Goal: Find specific page/section: Find specific page/section

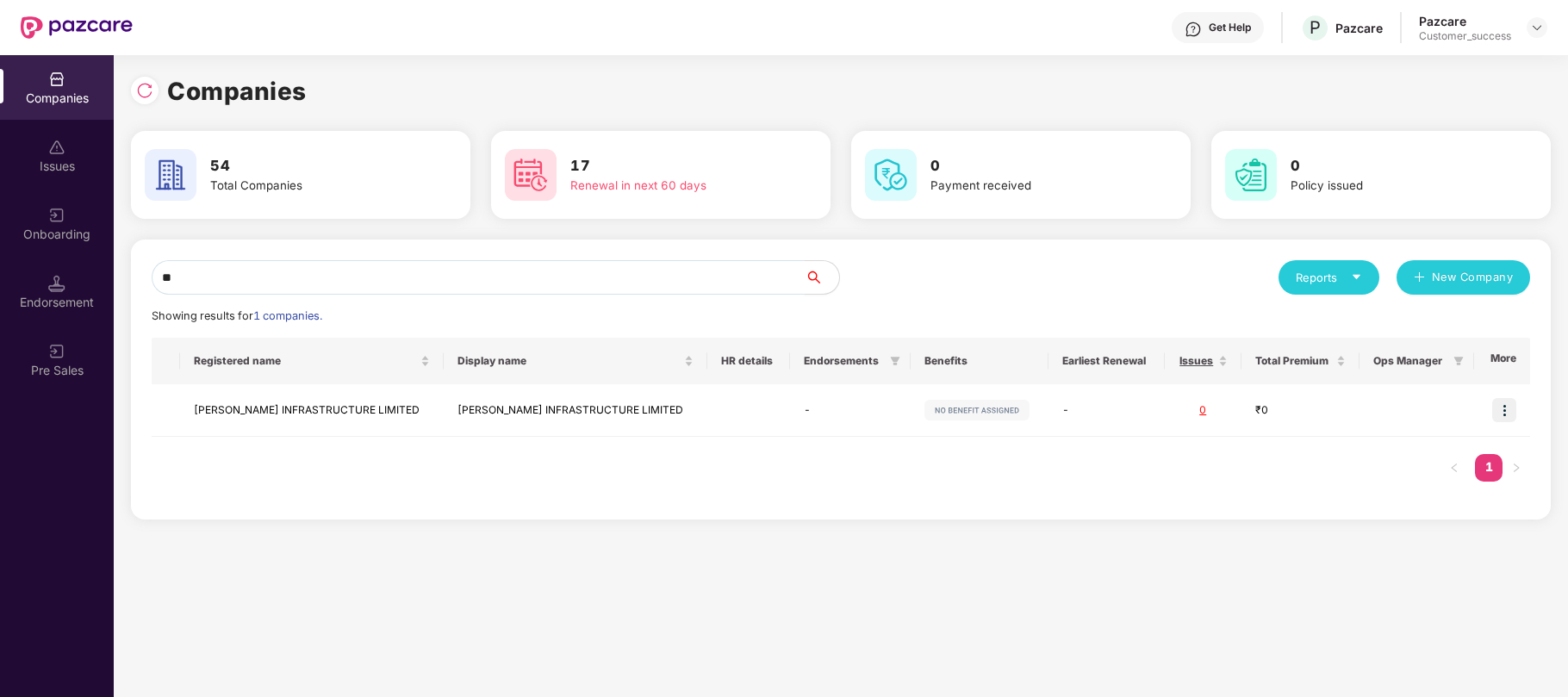
type input "*"
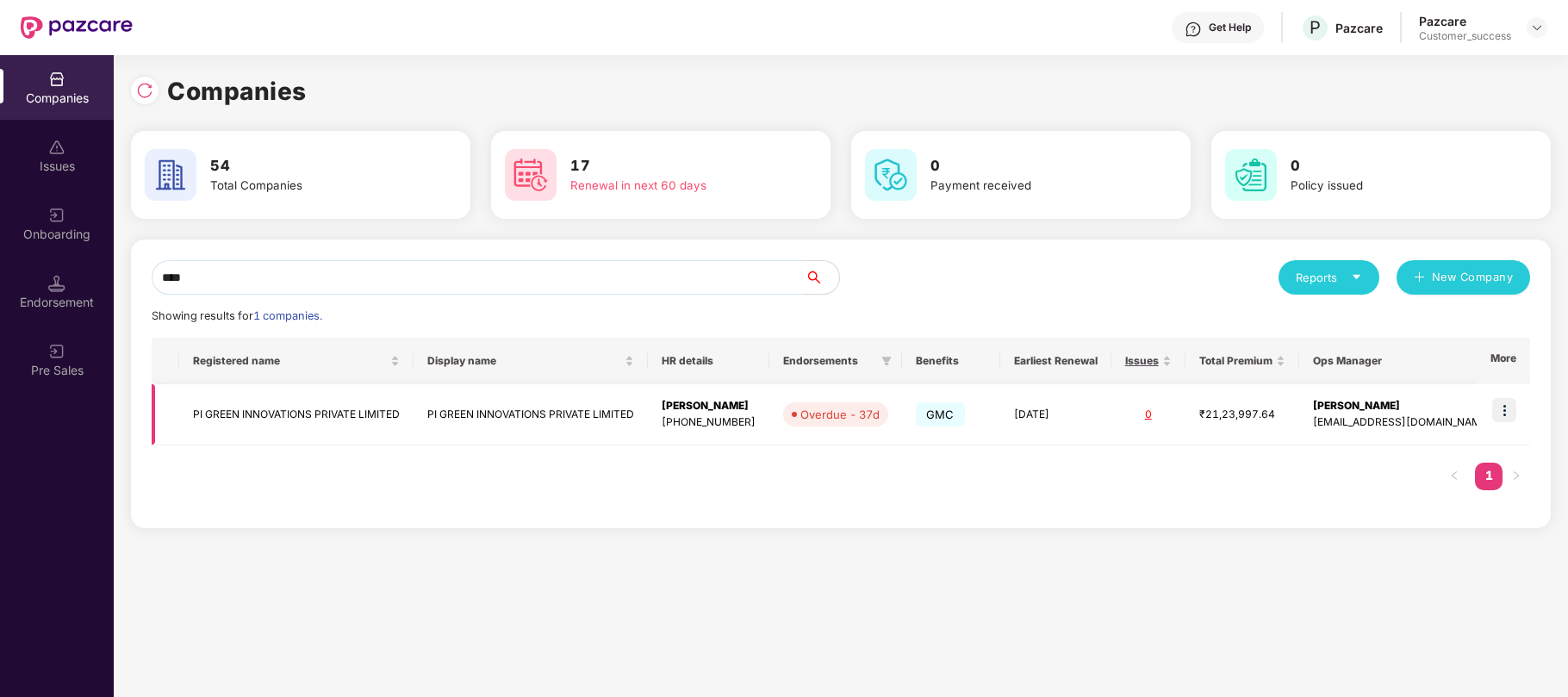
type input "****"
click at [1502, 411] on img at bounding box center [1504, 410] width 24 height 24
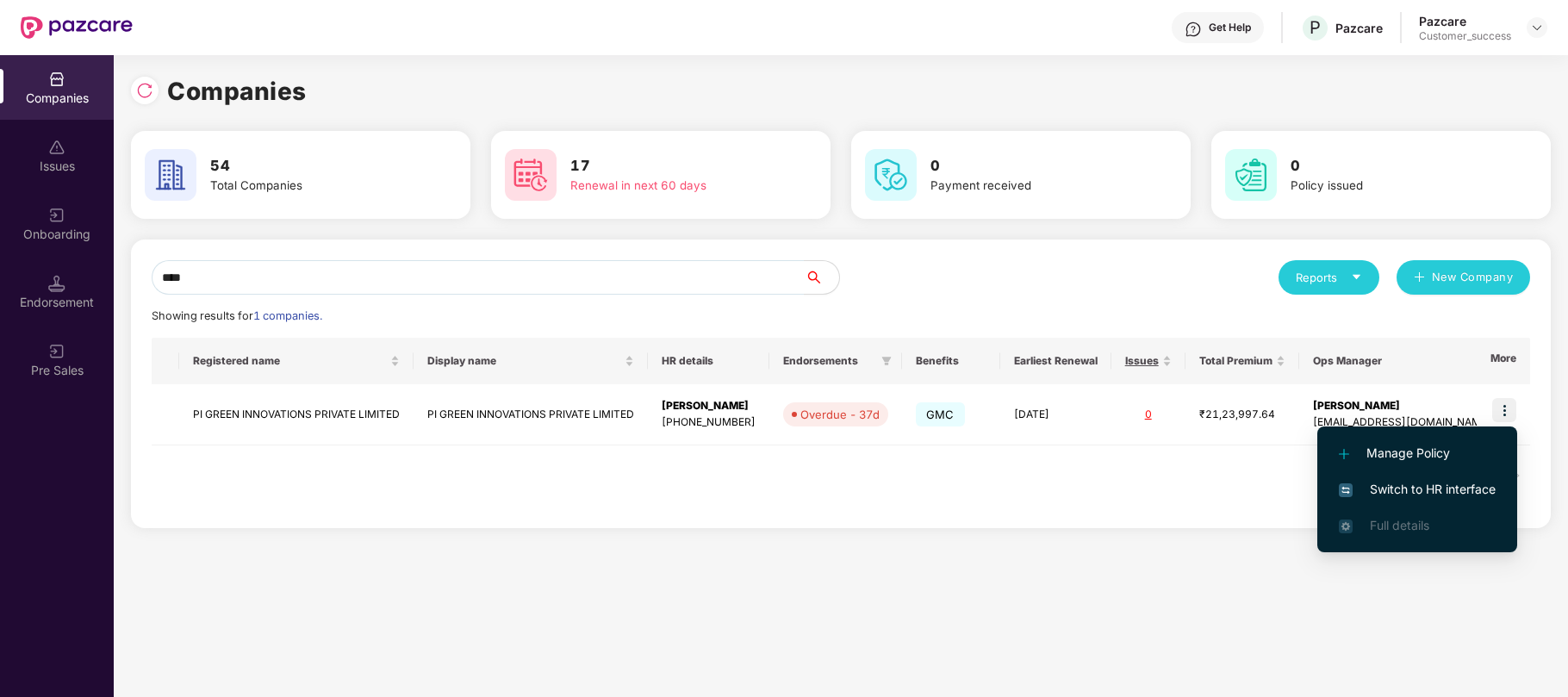
click at [1421, 488] on span "Switch to HR interface" at bounding box center [1417, 490] width 157 height 19
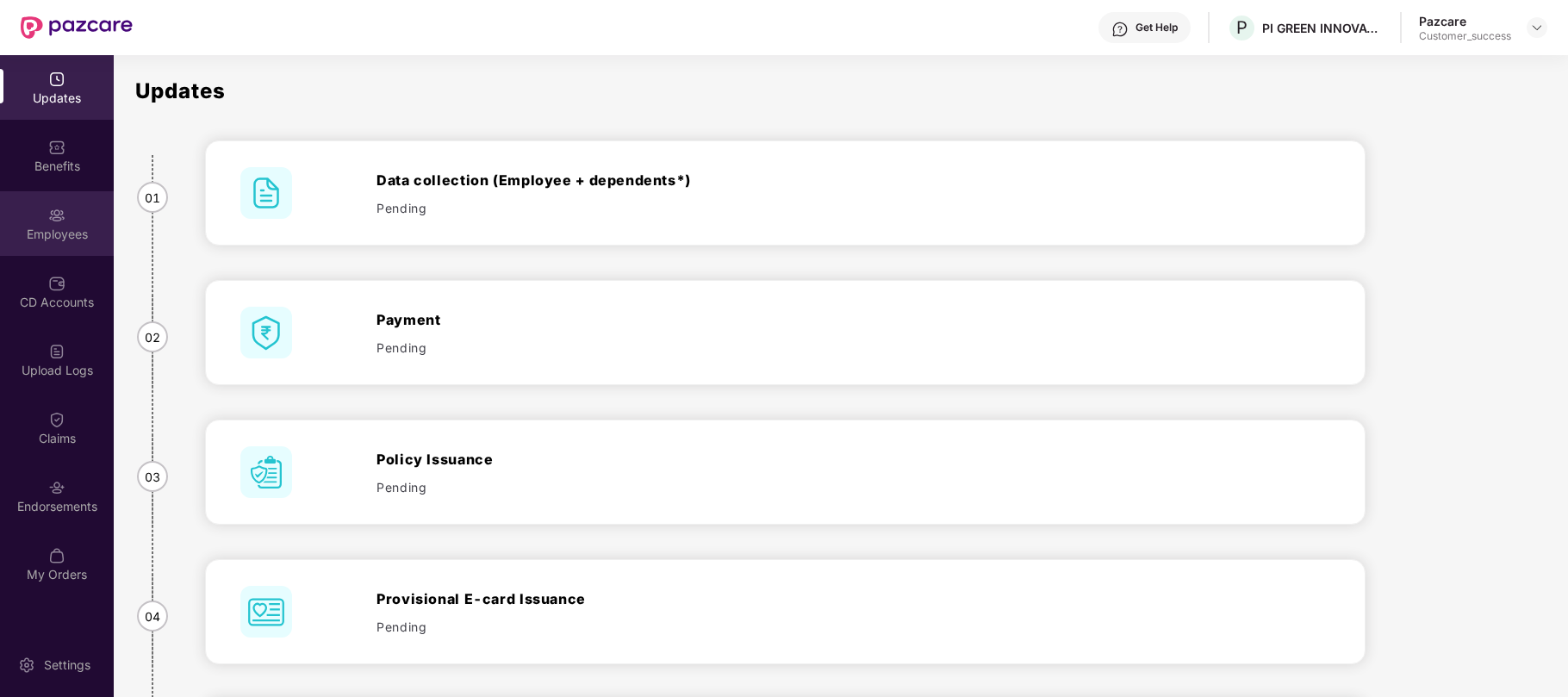
click at [43, 219] on div "Employees" at bounding box center [57, 224] width 114 height 65
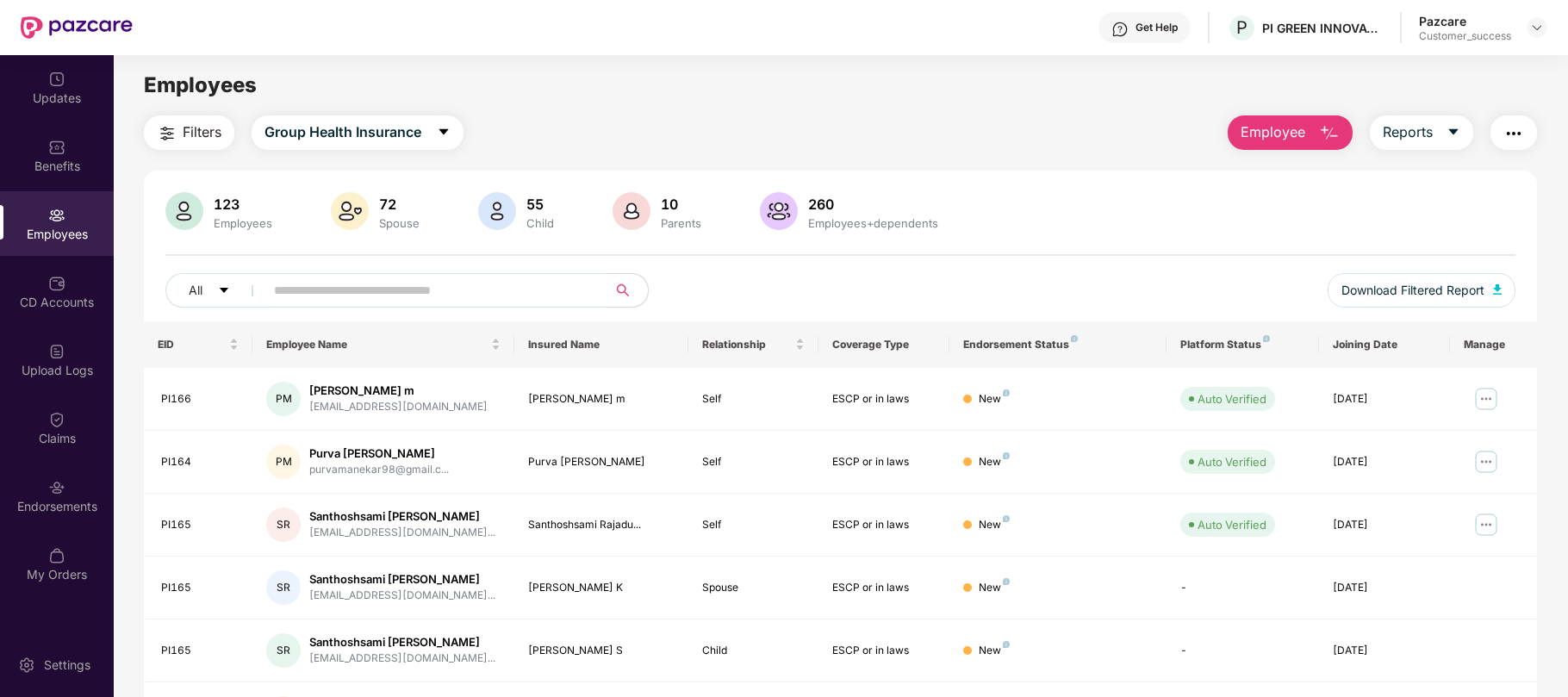
click at [334, 273] on span at bounding box center [430, 290] width 354 height 34
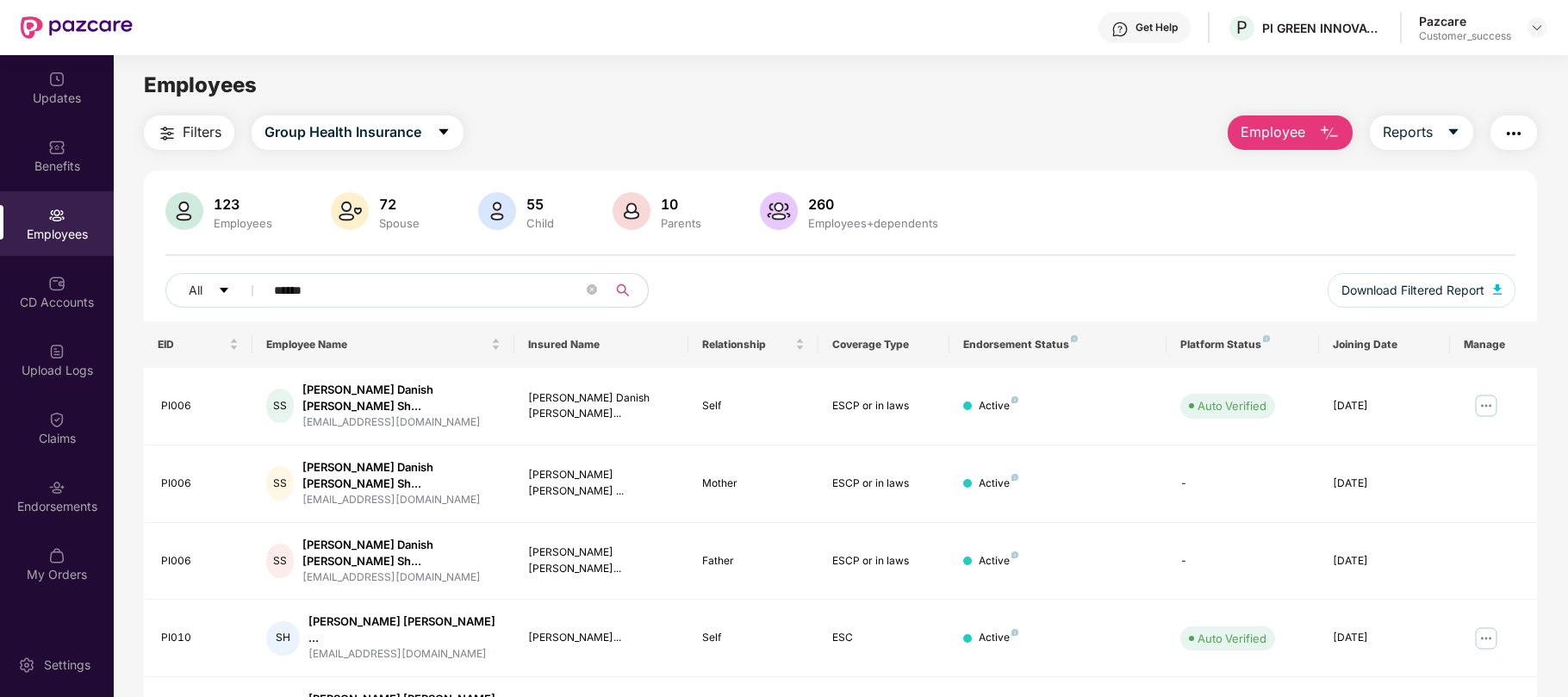
type input "******"
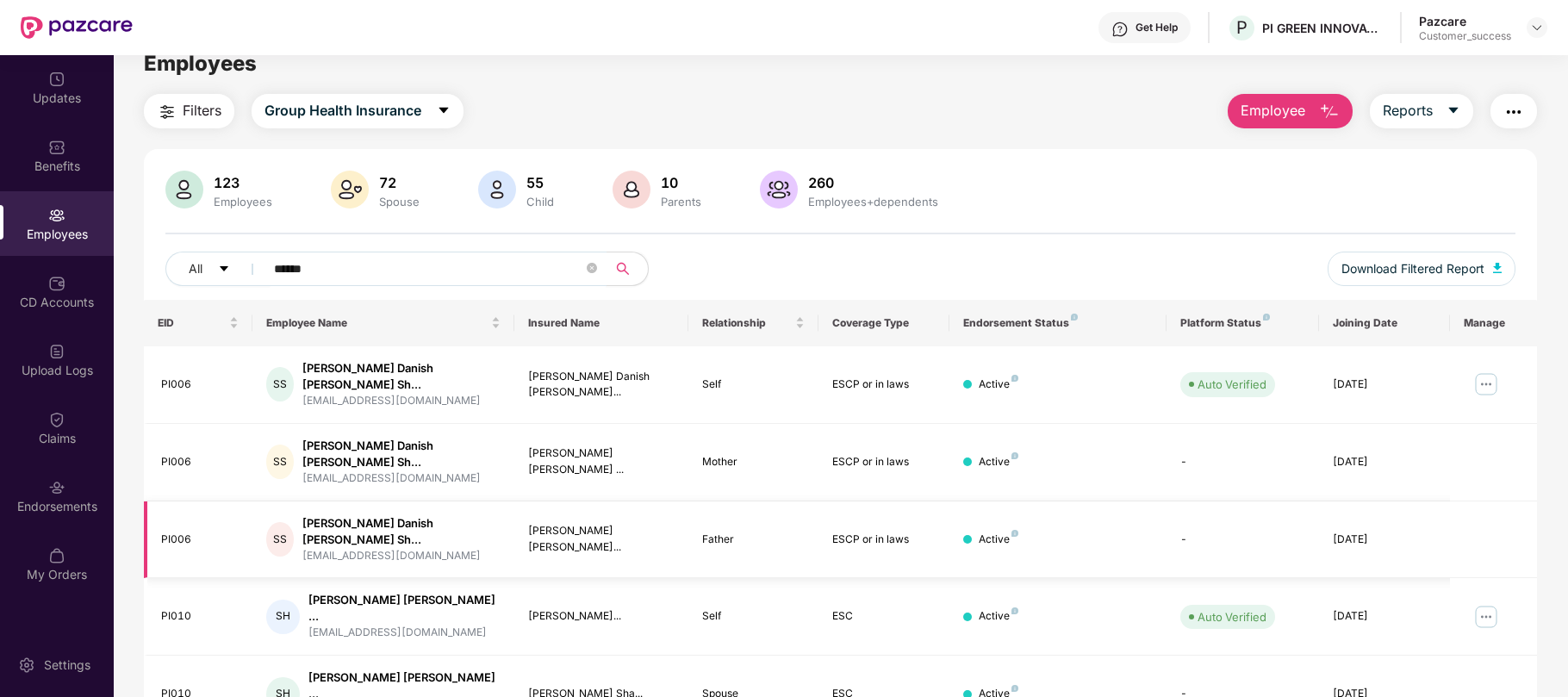
scroll to position [55, 0]
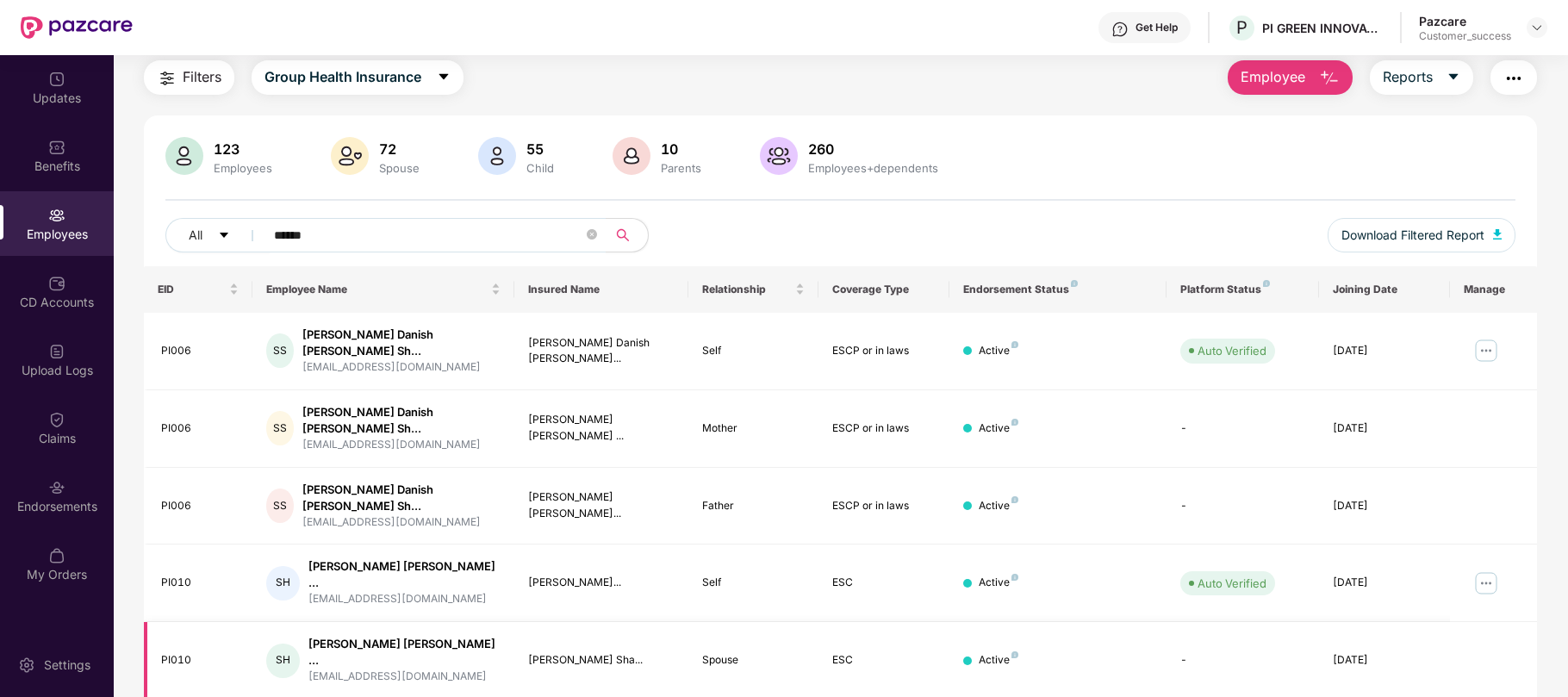
click at [174, 652] on div "PI010" at bounding box center [200, 660] width 77 height 17
copy div "PI010"
click at [410, 624] on div "[PERSON_NAME] [PERSON_NAME]" at bounding box center [368, 626] width 215 height 29
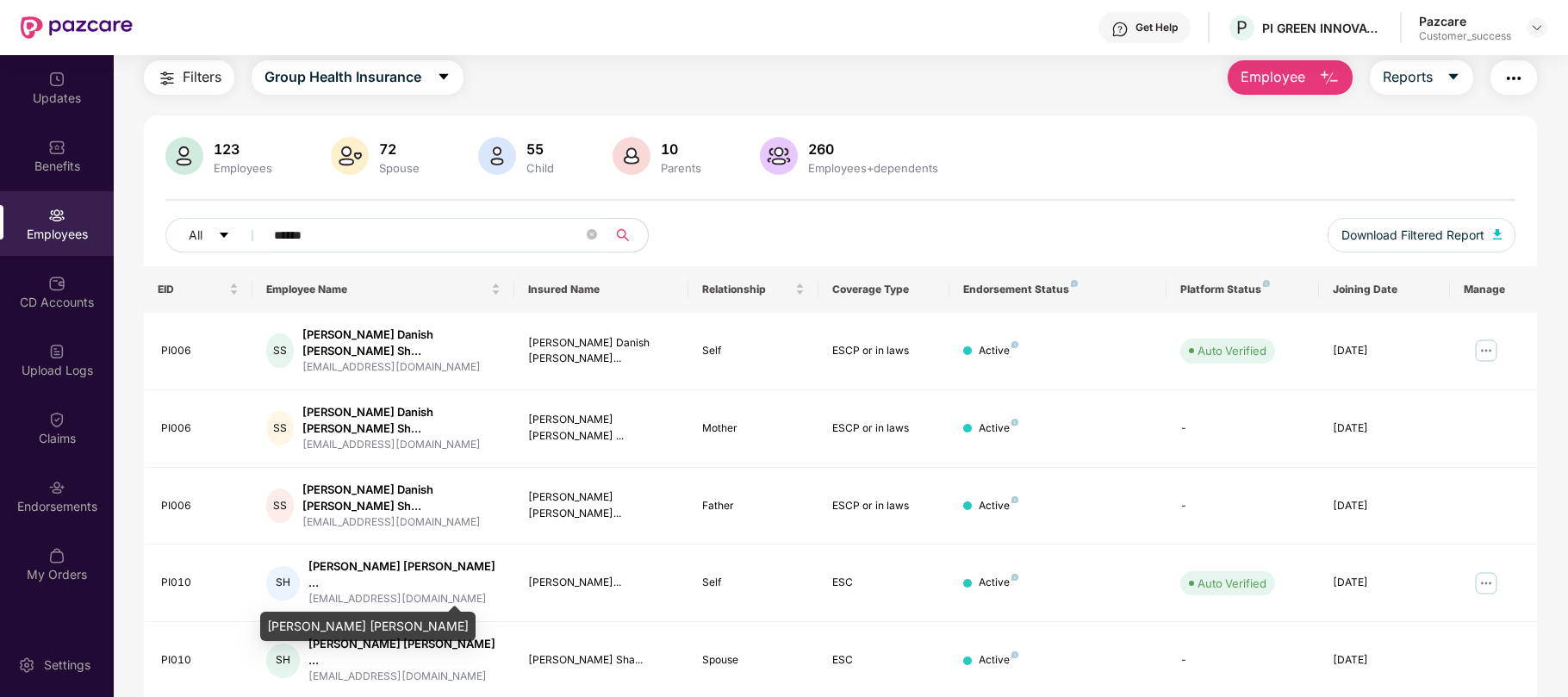
click at [410, 624] on div "[PERSON_NAME] [PERSON_NAME]" at bounding box center [368, 626] width 215 height 29
copy div "[PERSON_NAME] [PERSON_NAME]"
